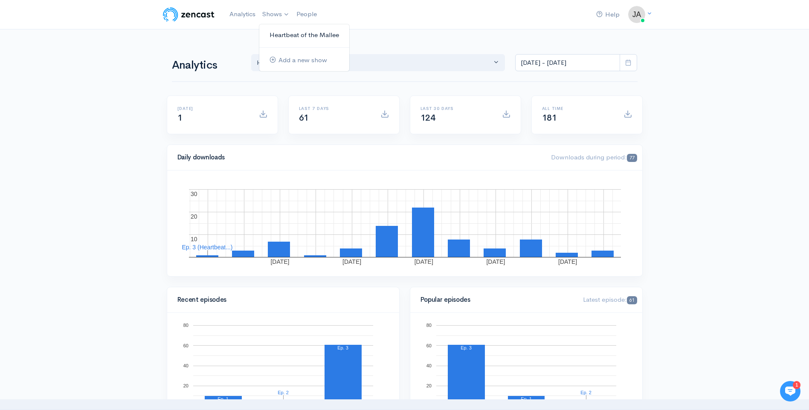
click at [277, 33] on link "Heartbeat of the Mallee" at bounding box center [304, 35] width 90 height 15
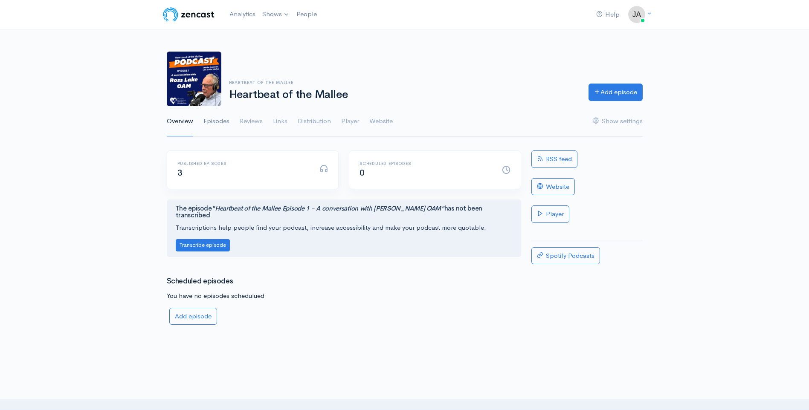
click at [213, 120] on link "Episodes" at bounding box center [216, 121] width 26 height 31
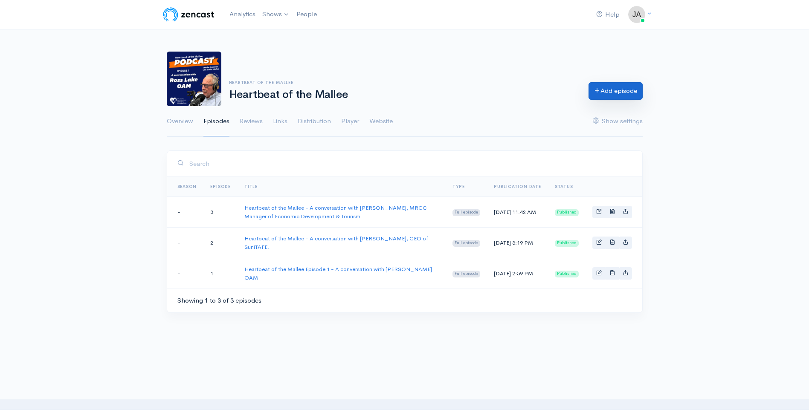
click at [596, 89] on icon at bounding box center [597, 90] width 6 height 6
click at [614, 92] on link "Add episode" at bounding box center [615, 90] width 54 height 17
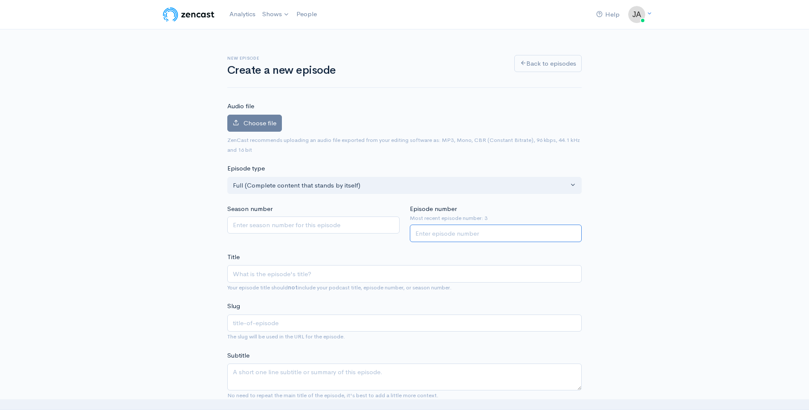
click at [448, 234] on input "Episode number" at bounding box center [496, 233] width 172 height 17
type input "4"
click at [249, 273] on input "Title" at bounding box center [404, 273] width 354 height 17
type input "H"
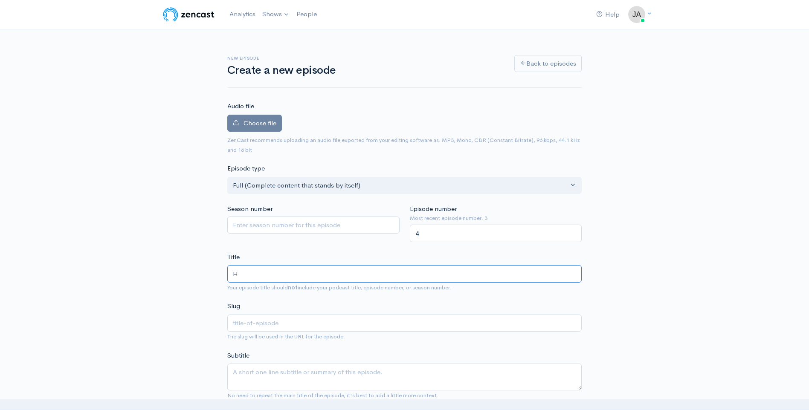
type input "h"
type input "He"
type input "he"
type input "Hear"
type input "hear"
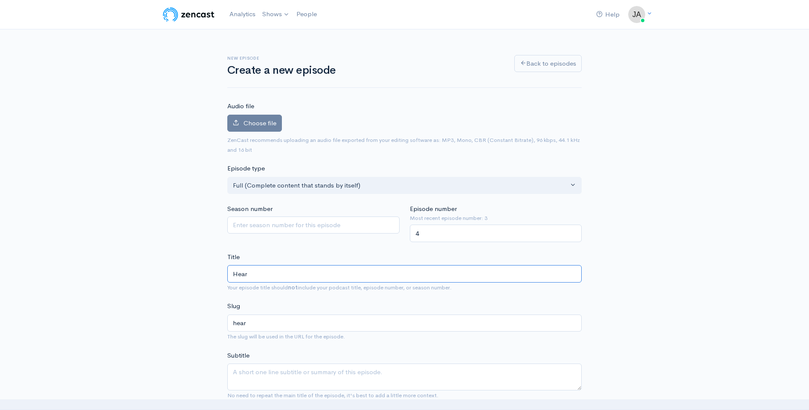
type input "Heary"
type input "heary"
type input "Hear"
type input "hear"
type input "Heart"
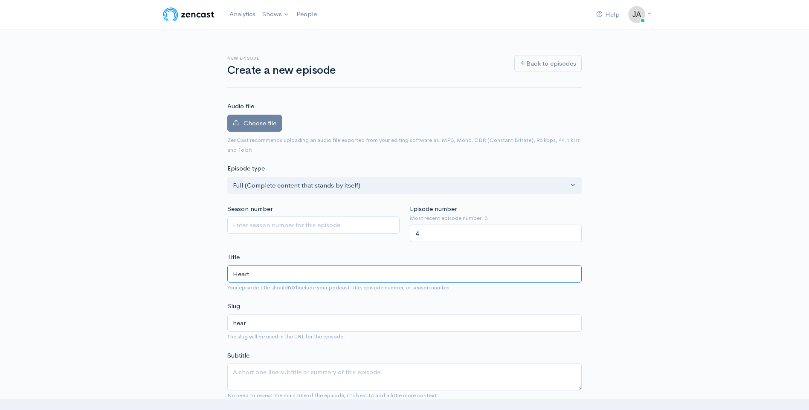
type input "heart"
type input "Heartbe"
type input "heartbe"
type input "Heartbeat"
type input "heartbeat"
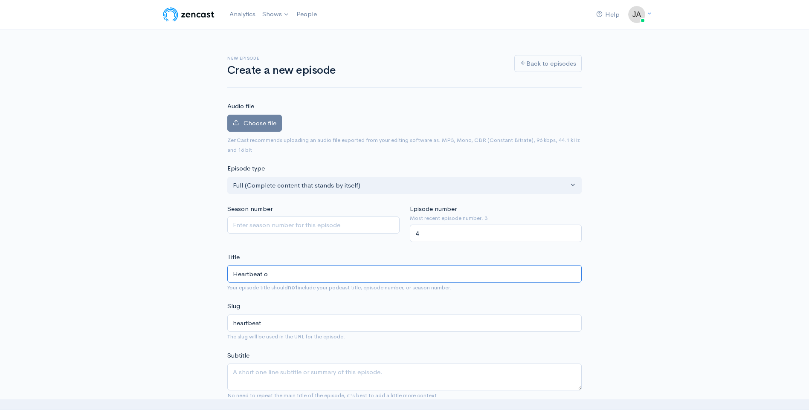
type input "Heartbeat of"
type input "heartbeat-of"
type input "Heartbeat of t"
type input "heartbeat-of-t"
type input "Heartbeat of th"
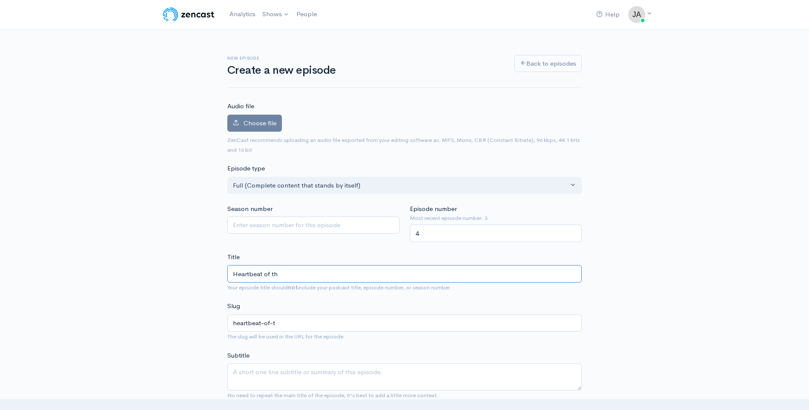
type input "heartbeat-of-th"
type input "Heartbeat of the"
type input "heartbeat-of-the"
type input "Heartbeat of the M"
type input "heartbeat-of-the-m"
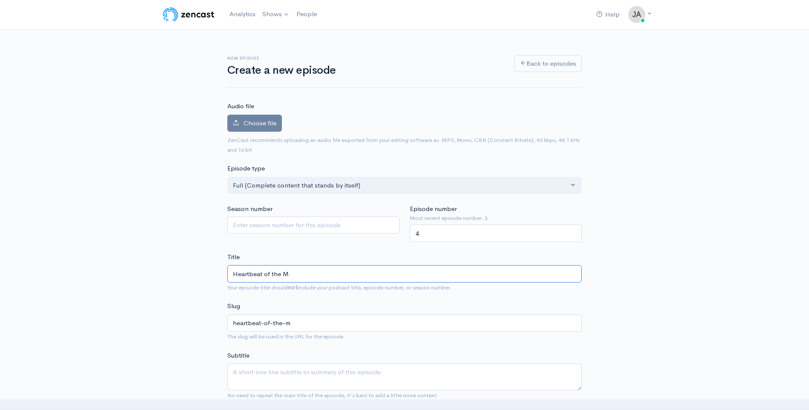
type input "Heartbeat of the Ma"
type input "heartbeat-of-the-ma"
type input "Heartbeat of the Mal"
type input "heartbeat-of-the-mal"
type input "Heartbeat of the Mall"
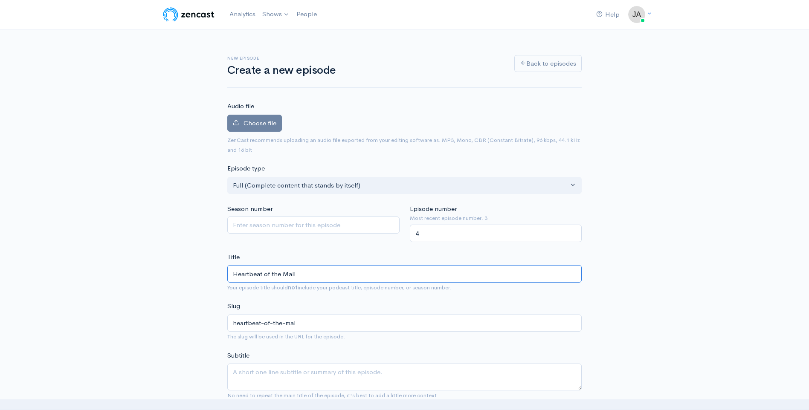
type input "heartbeat-of-the-mall"
type input "Heartbeat of the Malle"
type input "heartbeat-of-the-malle"
type input "Heartbeat of the Mallee"
type input "heartbeat-of-the-mallee"
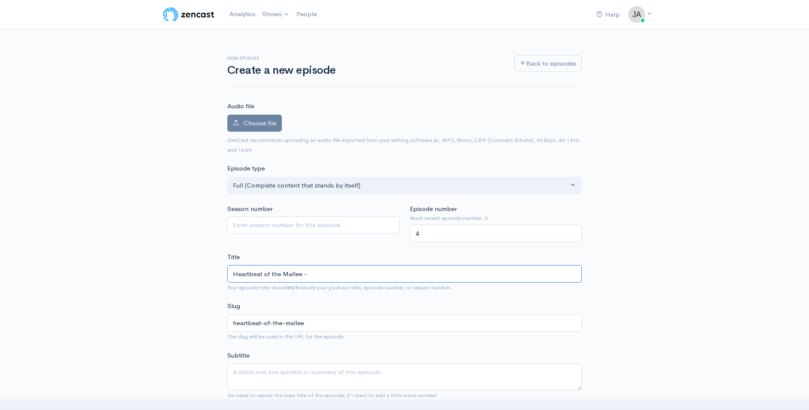
click at [341, 272] on input "Heartbeat of the Mallee -" at bounding box center [404, 273] width 354 height 17
paste input "Good Vibes"
type input "Heartbeat of the Mallee - Good Vibes"
type input "heartbeat-of-the-mallee-good-vibes"
type input "Heartbeat of the Mallee - Good Vibes w"
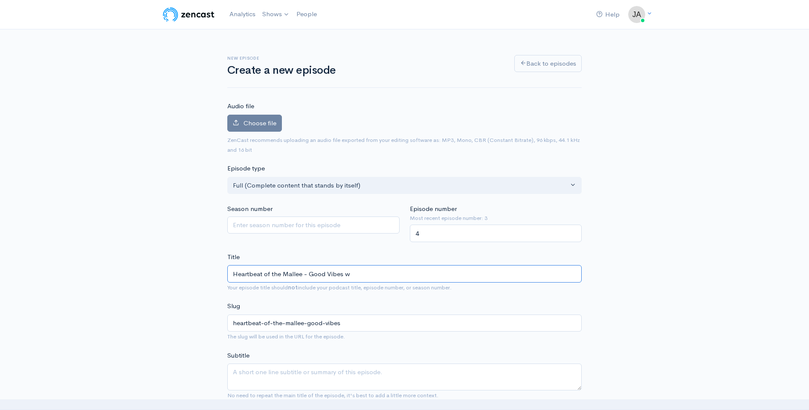
type input "heartbeat-of-the-mallee-good-vibes-w"
type input "Heartbeat of the Mallee - Good Vibes wit"
type input "heartbeat-of-the-mallee-good-vibes-wit"
type input "Heartbeat of the Mallee - Good Vibes with"
type input "heartbeat-of-the-mallee-good-vibes-with"
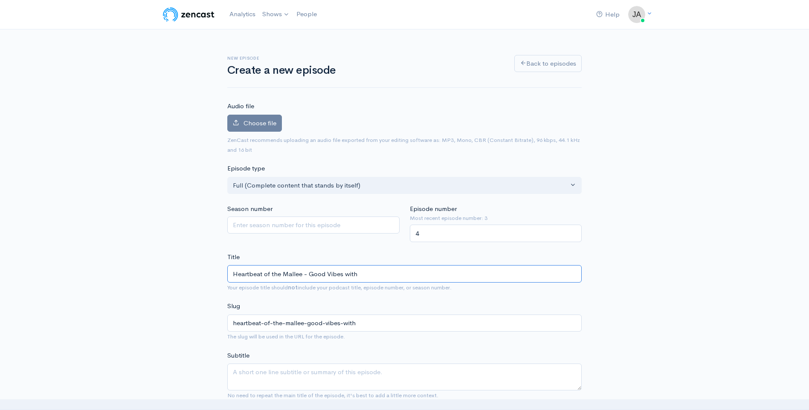
click at [390, 273] on input "Heartbeat of the Mallee - Good Vibes with" at bounding box center [404, 273] width 354 height 17
paste input "Eric Oguzkaya"
type input "Heartbeat of the Mallee - Good Vibes with Eric Oguzkaya"
type input "heartbeat-of-the-mallee-good-vibes-with-eric-oguzkaya"
type input "Heartbeat of the Mallee - Good Vibes with Eric Oguzkaya a"
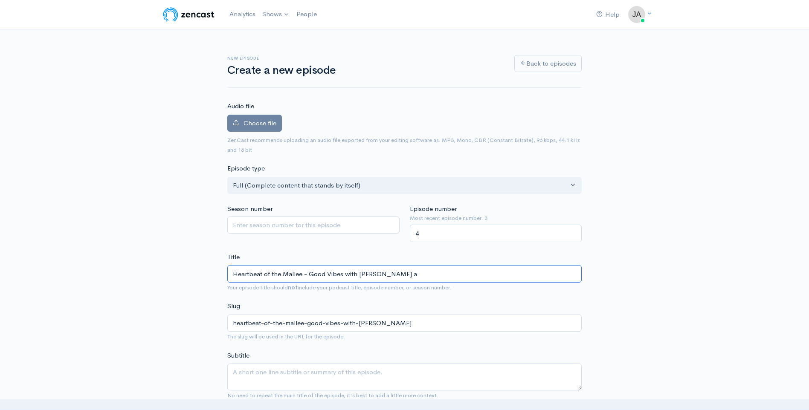
type input "heartbeat-of-the-mallee-good-vibes-with-eric-oguzkaya-a"
type input "Heartbeat of the Mallee - Good Vibes with Eric Oguzkaya an"
type input "heartbeat-of-the-mallee-good-vibes-with-eric-oguzkaya-an"
type input "Heartbeat of the Mallee - Good Vibes with Eric Oguzkaya and"
type input "heartbeat-of-the-mallee-good-vibes-with-eric-oguzkaya-and"
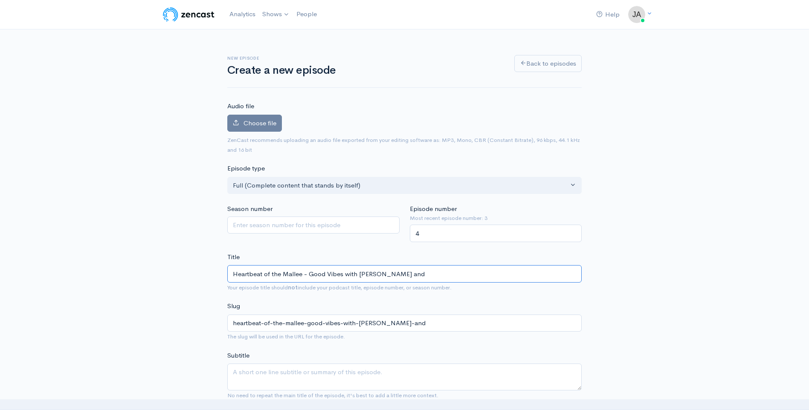
click at [443, 277] on input "Heartbeat of the Mallee - Good Vibes with Eric Oguzkaya and" at bounding box center [404, 273] width 354 height 17
paste input "Carlo Cirillo."
type input "Heartbeat of the Mallee - Good Vibes with Eric Oguzkaya and Carlo Cirillo."
type input "heartbeat-of-the-mallee-good-vibes-with-eric-oguzkaya-and-carlo-cirillo"
type input "Heartbeat of the Mallee - Good Vibes with Eric Oguzkaya and Carlo Cirillo."
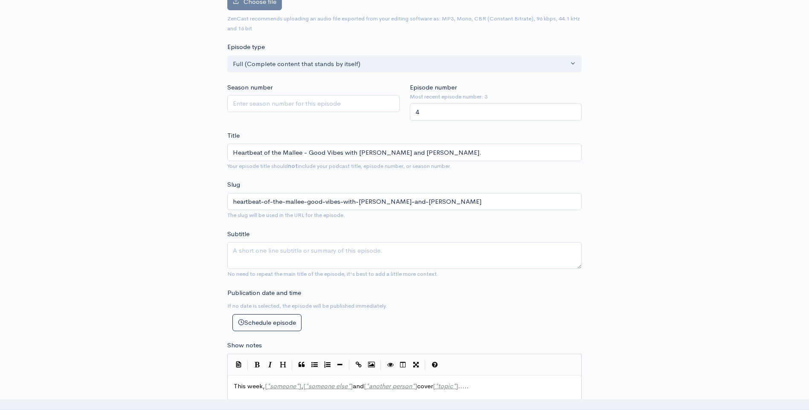
scroll to position [128, 0]
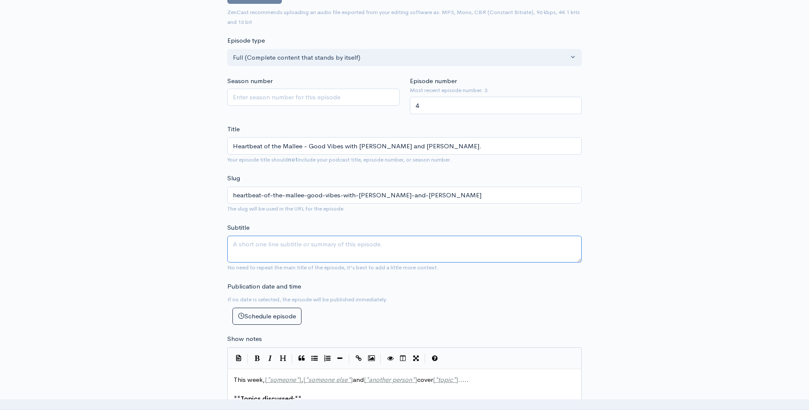
click at [358, 247] on textarea "Subtitle" at bounding box center [404, 249] width 354 height 27
paste textarea "healthy lifestyle group ‘Good Vibes’ which has already established a significan…"
click at [235, 243] on textarea "healthy lifestyle group ‘Good Vibes’ which has already established a significan…" at bounding box center [404, 249] width 354 height 27
click at [347, 245] on textarea "Healthy lifestyle group ‘Good Vibes’ which has already established a significan…" at bounding box center [404, 249] width 354 height 27
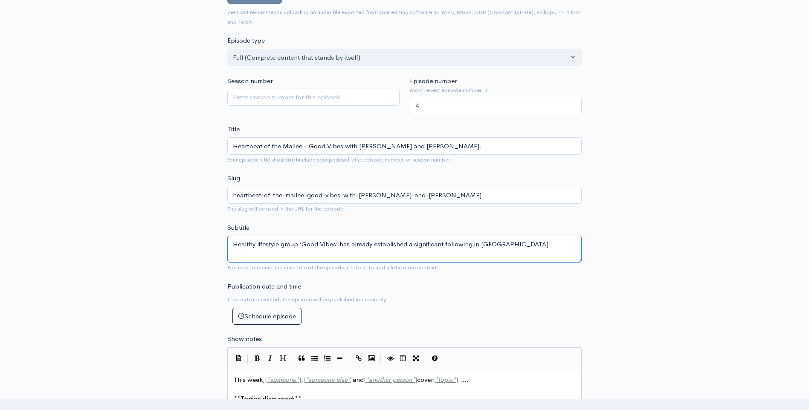
click at [504, 245] on textarea "Healthy lifestyle group ‘Good Vibes’ has already established a significant foll…" at bounding box center [404, 249] width 354 height 27
type textarea "Healthy lifestyle group ‘Good Vibes’ has already established a significant foll…"
click at [684, 309] on div "New episode Create a new episode Back to episodes Audio file Choose file 0 ZenC…" at bounding box center [404, 348] width 809 height 893
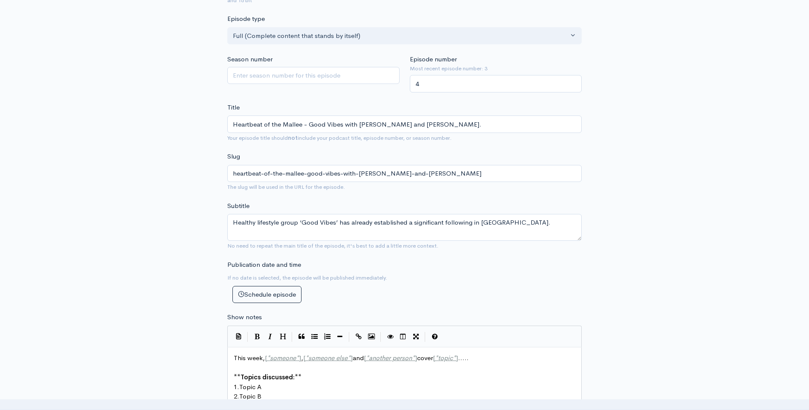
scroll to position [256, 0]
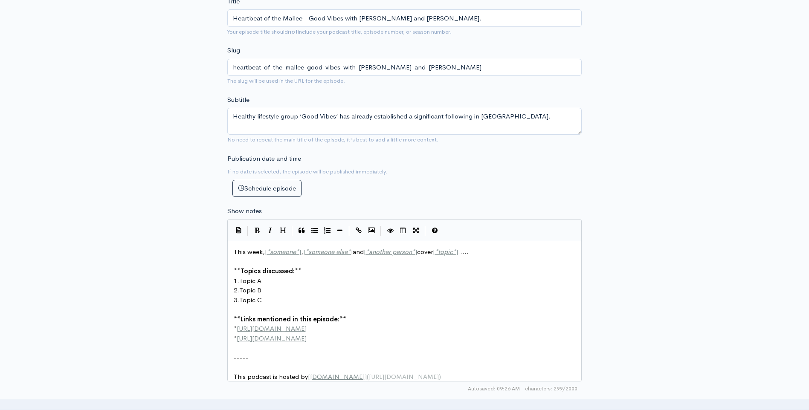
click at [277, 253] on span "someone" at bounding box center [283, 252] width 26 height 8
type textarea "someone"
type textarea "[*someone*]"
drag, startPoint x: 302, startPoint y: 251, endPoint x: 266, endPoint y: 249, distance: 35.9
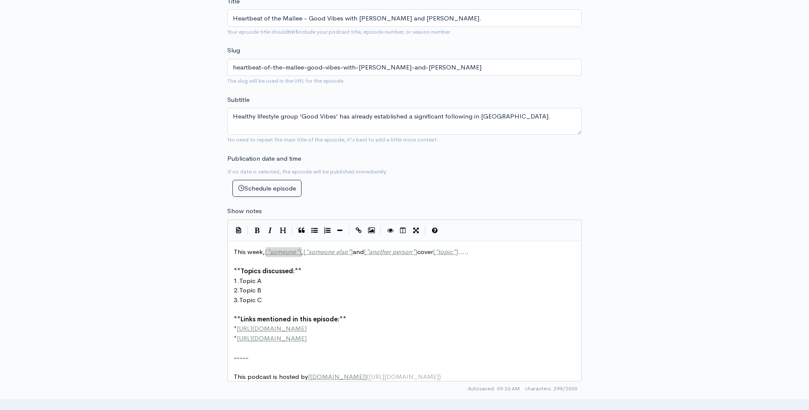
paste textarea
type textarea ", [*someone else*]"
drag, startPoint x: 360, startPoint y: 251, endPoint x: 306, endPoint y: 251, distance: 53.3
click at [449, 270] on pre "** Topics discussed: **" at bounding box center [407, 271] width 351 height 10
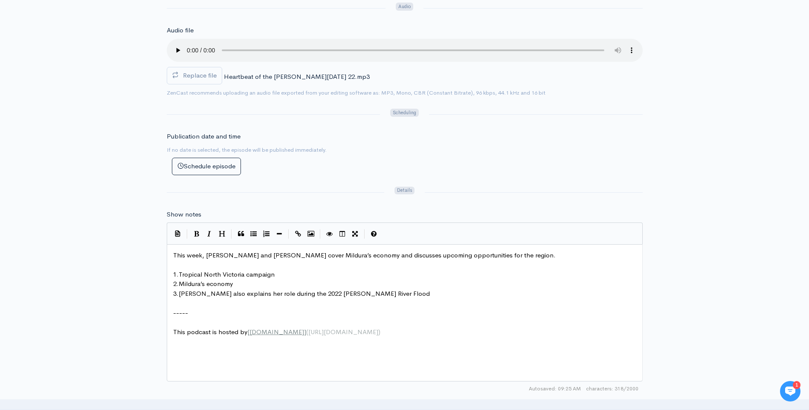
scroll to position [3, 0]
type textarea "[PERSON_NAME]"
drag, startPoint x: 205, startPoint y: 254, endPoint x: 245, endPoint y: 255, distance: 39.2
